Goal: Check status: Check status

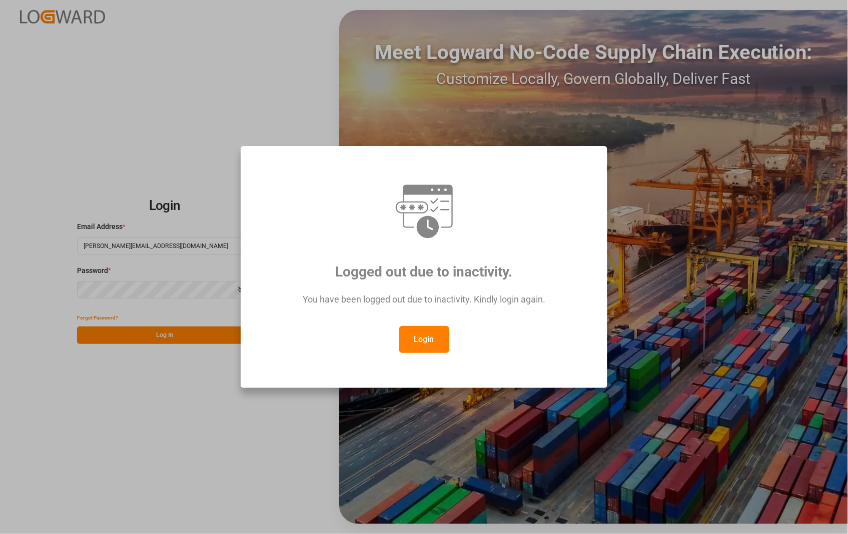
click at [427, 341] on button "Login" at bounding box center [424, 339] width 50 height 27
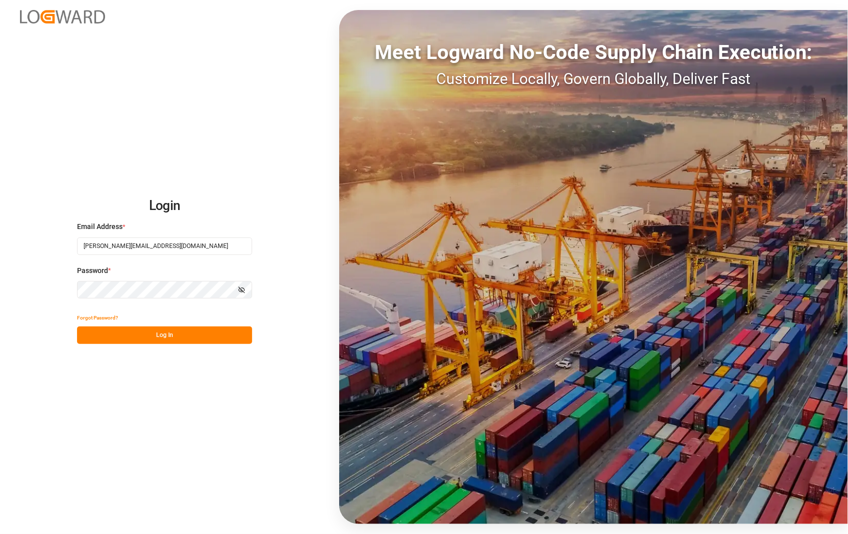
click at [167, 333] on button "Log In" at bounding box center [164, 336] width 175 height 18
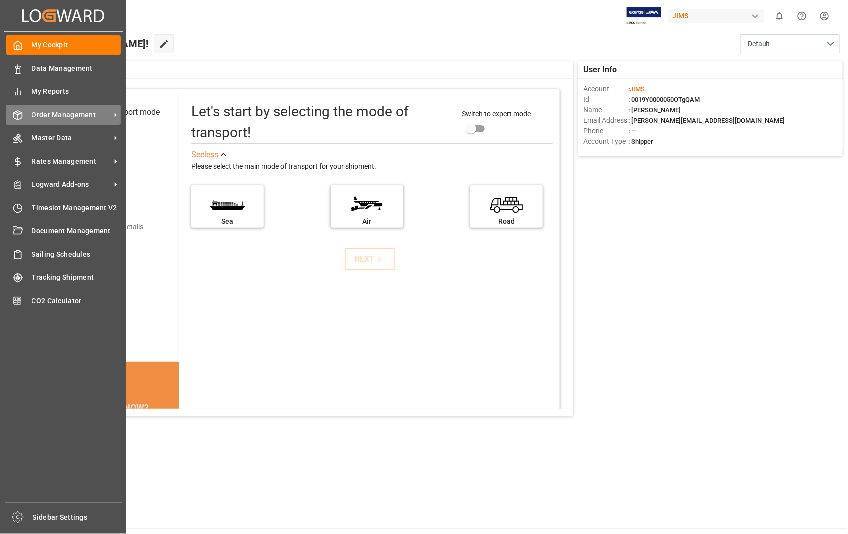
click at [66, 111] on span "Order Management" at bounding box center [71, 115] width 79 height 11
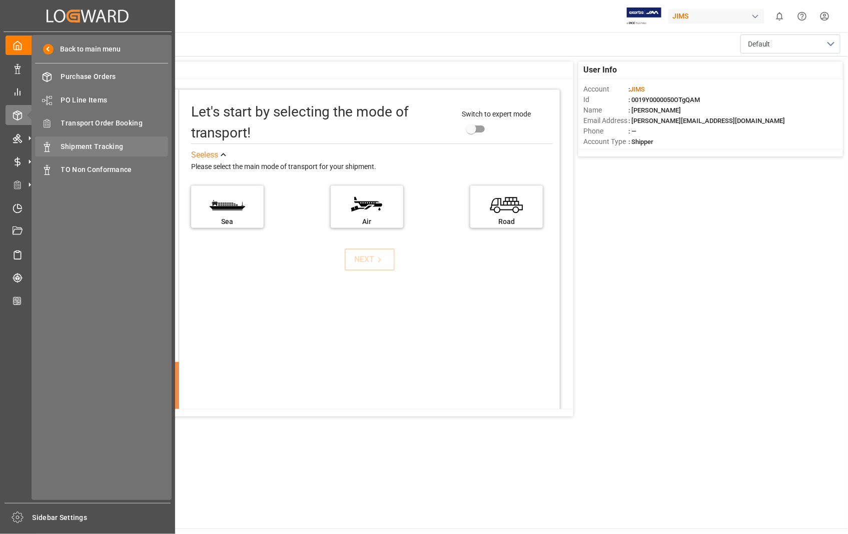
click at [89, 148] on span "Shipment Tracking" at bounding box center [115, 147] width 108 height 11
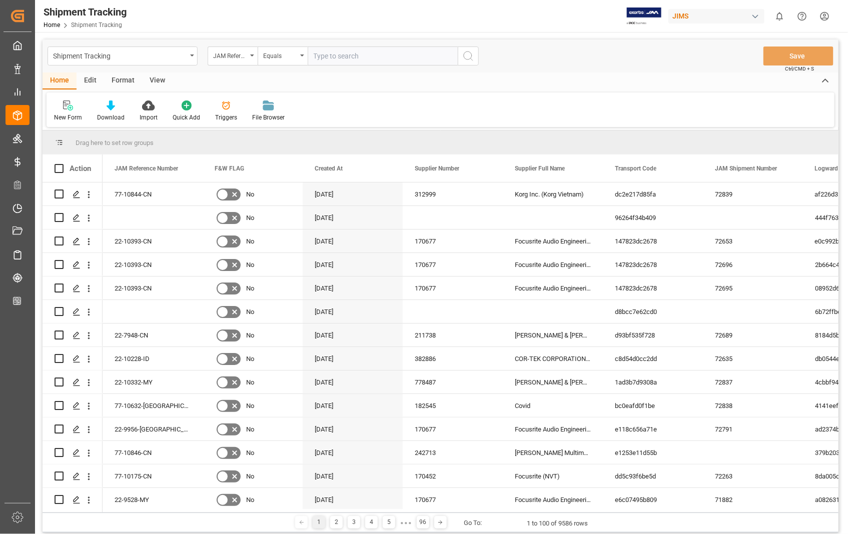
click at [354, 56] on input "text" at bounding box center [383, 56] width 150 height 19
type input "22-10778-[GEOGRAPHIC_DATA]"
click at [463, 53] on icon "search button" at bounding box center [468, 56] width 12 height 12
